Goal: Task Accomplishment & Management: Use online tool/utility

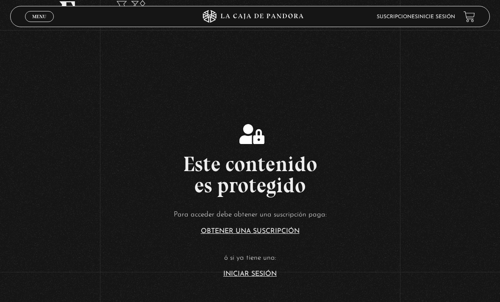
scroll to position [97, 0]
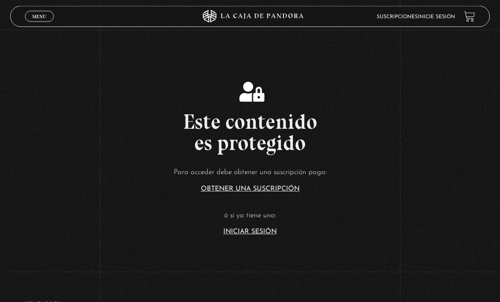
click at [264, 235] on link "Iniciar Sesión" at bounding box center [249, 232] width 53 height 7
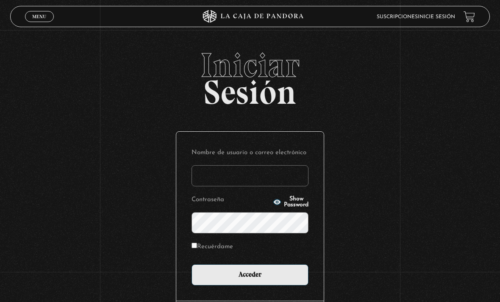
type input "[PERSON_NAME][EMAIL_ADDRESS][DOMAIN_NAME]"
click at [250, 279] on input "Acceder" at bounding box center [249, 274] width 117 height 21
click at [250, 273] on input "Acceder" at bounding box center [249, 274] width 117 height 21
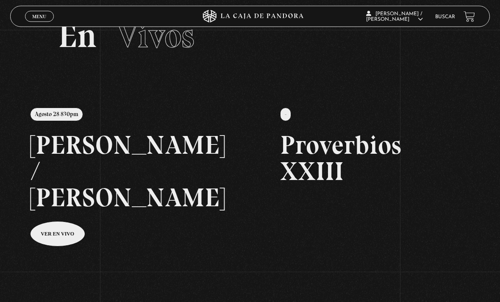
scroll to position [33, 0]
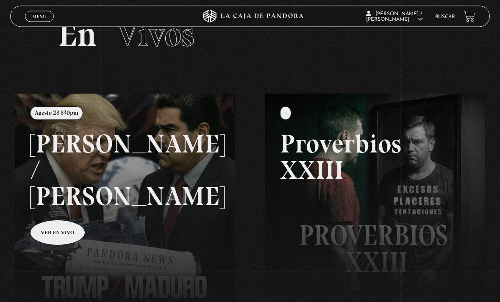
click at [59, 213] on link at bounding box center [265, 245] width 500 height 302
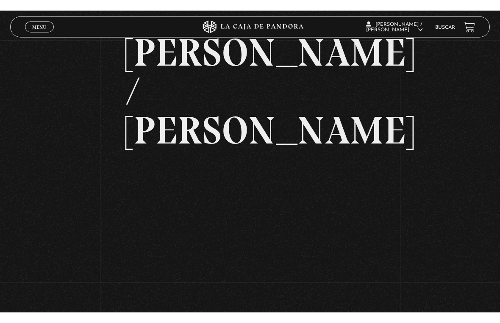
scroll to position [10, 0]
